Goal: Navigation & Orientation: Find specific page/section

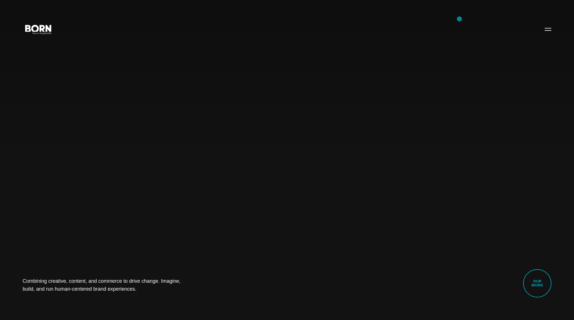
click at [444, 47] on div "Combining creative, content, and commerce to drive change. Imagine, build, and …" at bounding box center [287, 160] width 574 height 320
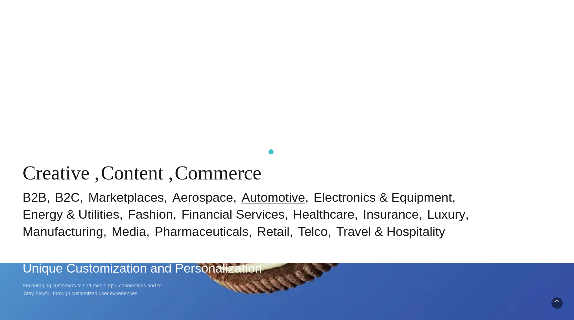
scroll to position [378, 0]
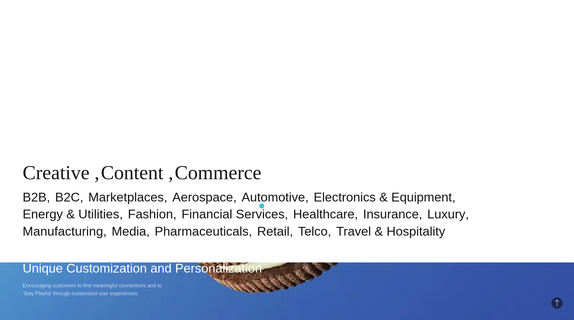
click at [363, 206] on li "Insurance" at bounding box center [395, 214] width 64 height 17
click at [363, 213] on link "Insurance" at bounding box center [391, 214] width 56 height 14
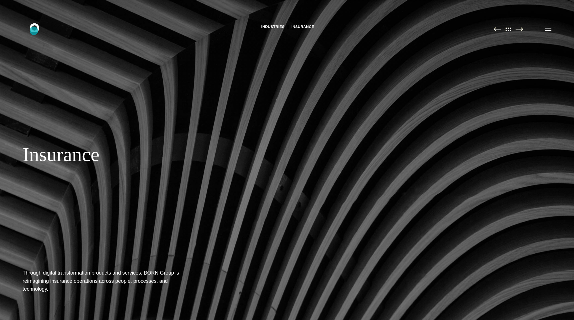
click at [34, 31] on icon at bounding box center [35, 27] width 10 height 8
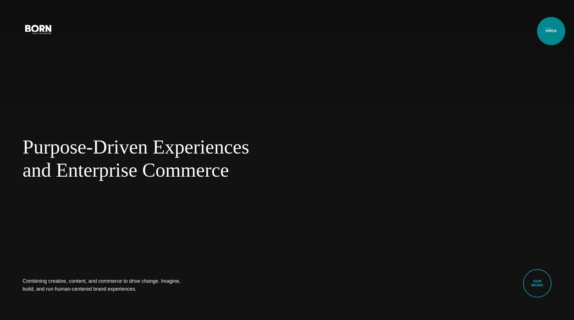
click at [552, 31] on button "Primary Menu" at bounding box center [549, 29] width 14 height 12
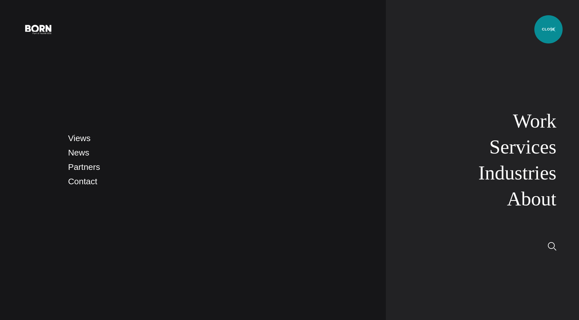
click at [548, 29] on button "Primary Menu" at bounding box center [553, 29] width 14 height 12
